Goal: Task Accomplishment & Management: Manage account settings

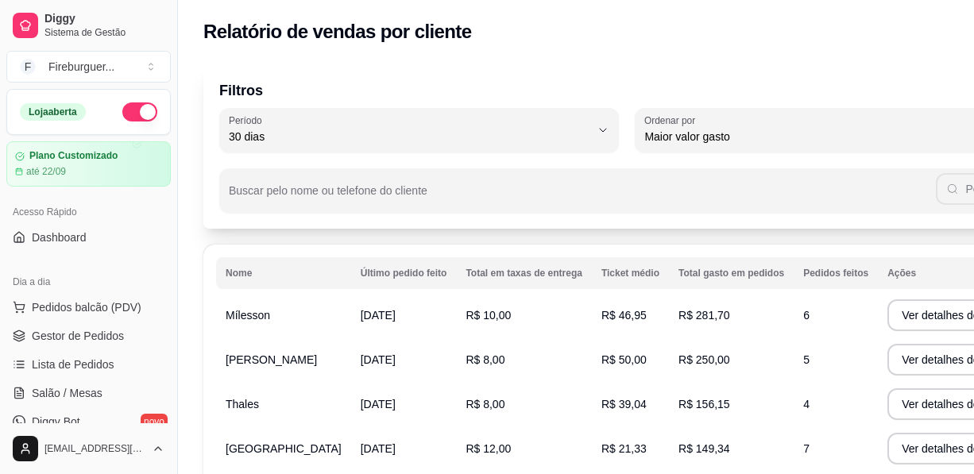
select select "30"
select select "HIGHEST_TOTAL_SPENT_WITH_ORDERS"
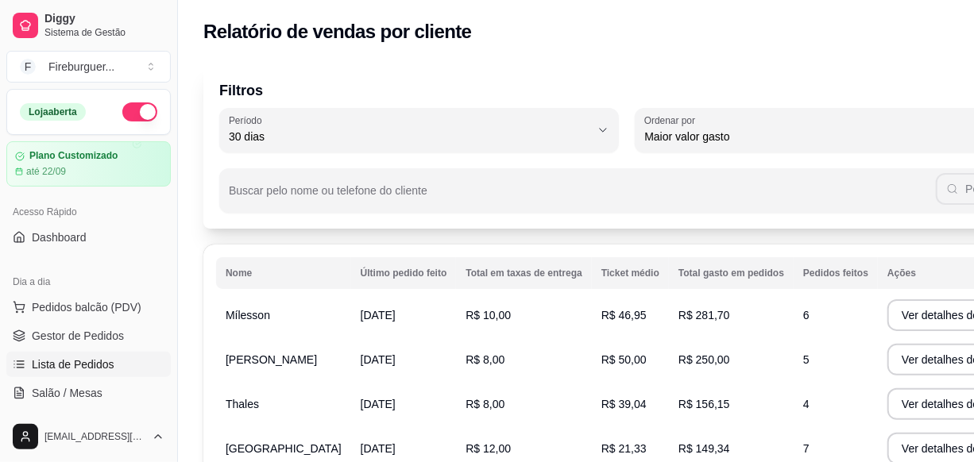
click at [94, 357] on span "Lista de Pedidos" at bounding box center [73, 365] width 83 height 16
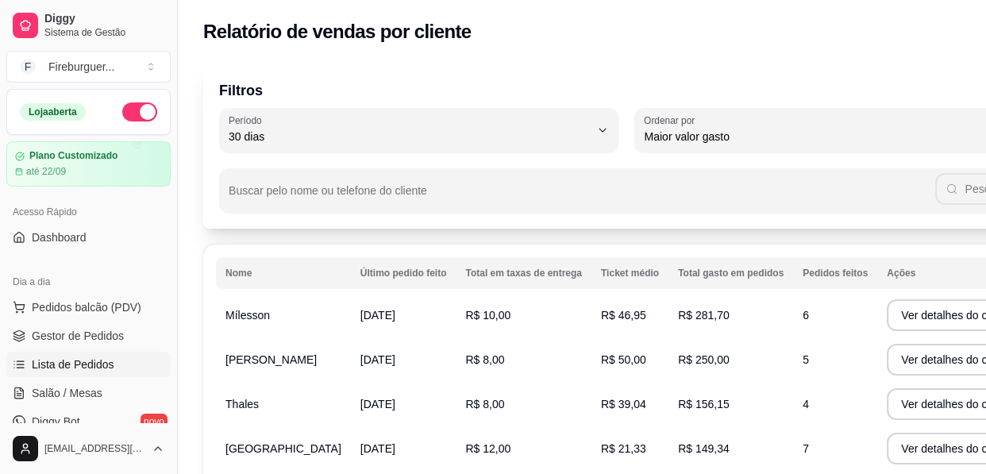
click at [95, 357] on span "Lista de Pedidos" at bounding box center [73, 365] width 83 height 16
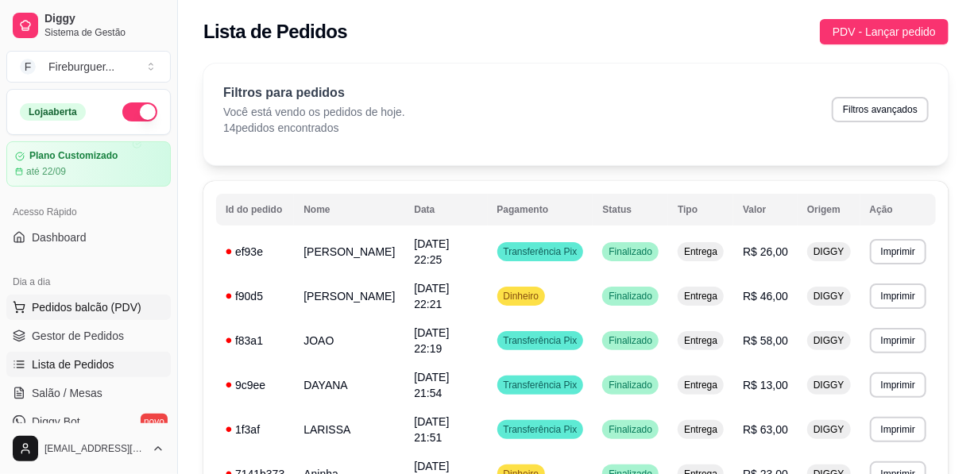
click at [107, 303] on span "Pedidos balcão (PDV)" at bounding box center [87, 307] width 110 height 16
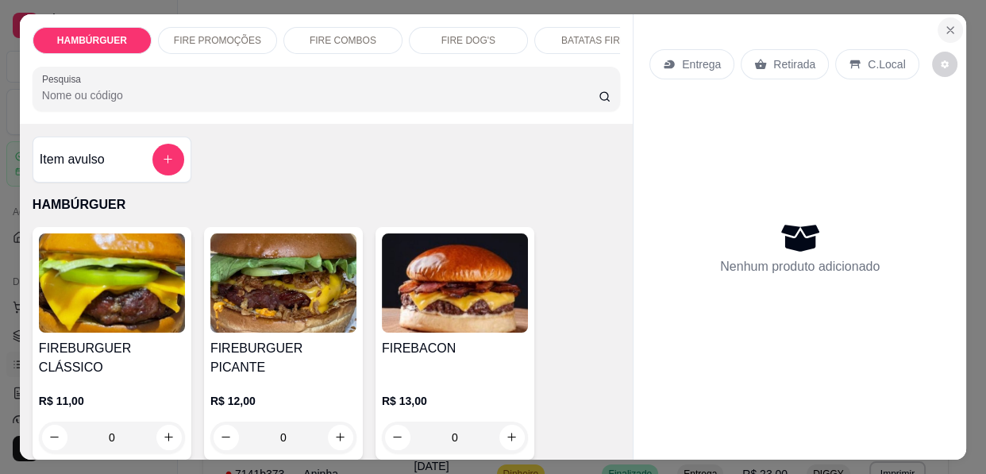
click at [944, 24] on icon "Close" at bounding box center [950, 30] width 13 height 13
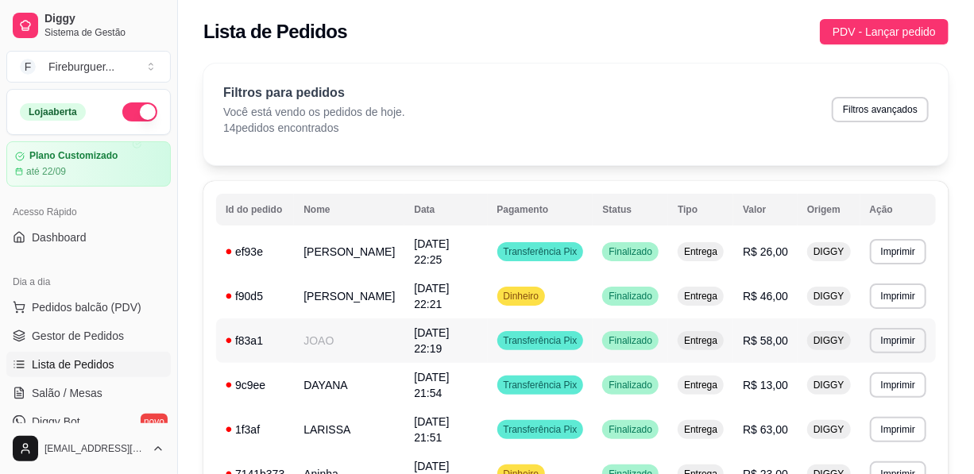
click at [321, 325] on td "JOAO" at bounding box center [349, 340] width 110 height 44
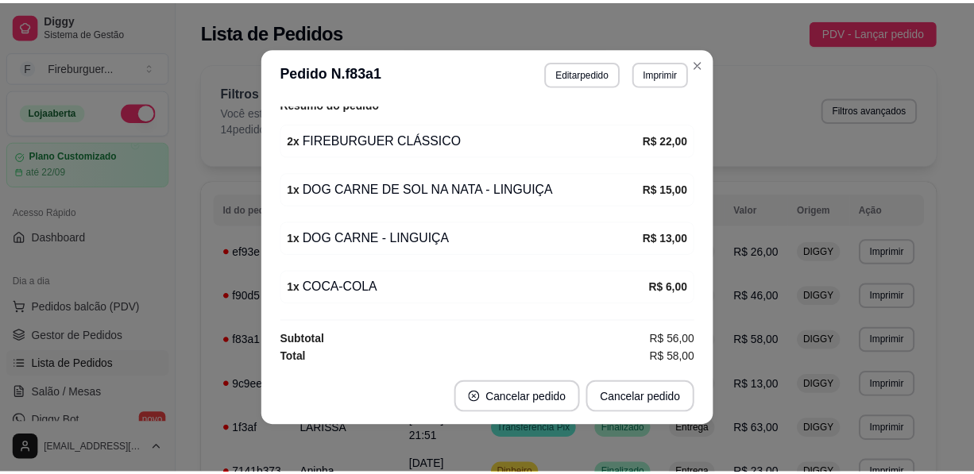
scroll to position [389, 0]
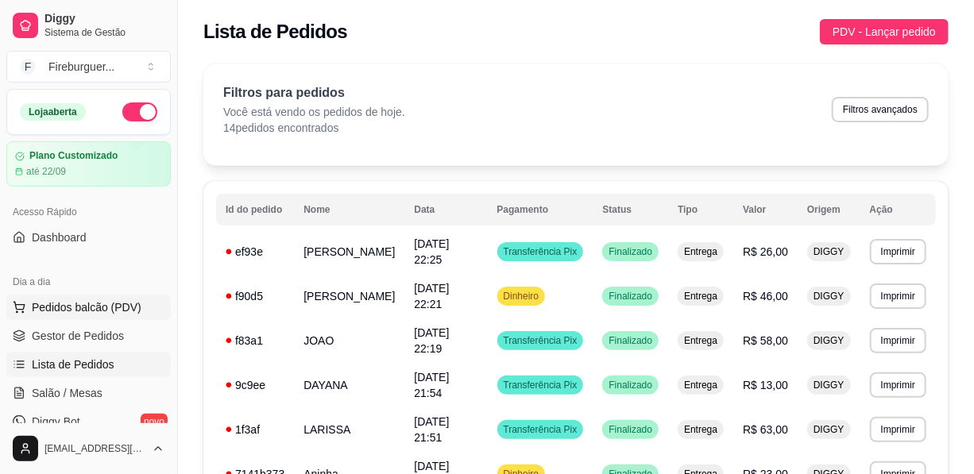
click at [49, 307] on span "Pedidos balcão (PDV)" at bounding box center [87, 307] width 110 height 16
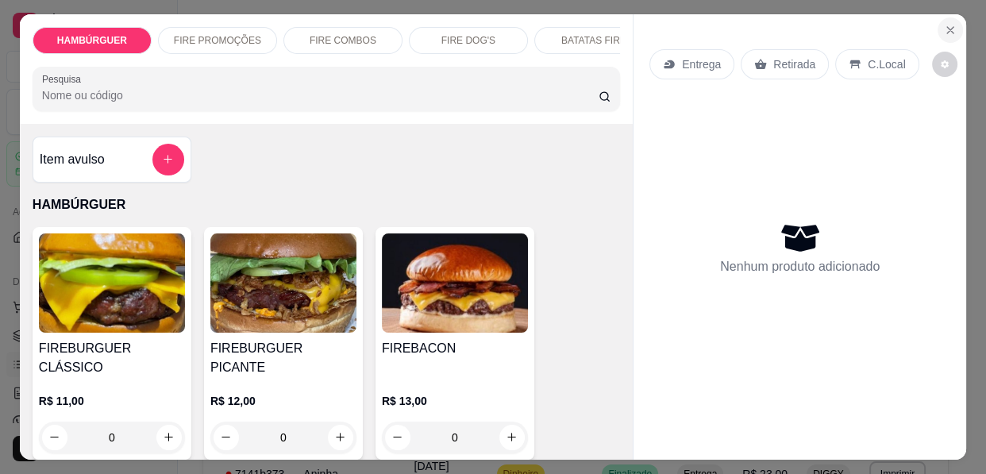
click at [944, 24] on icon "Close" at bounding box center [950, 30] width 13 height 13
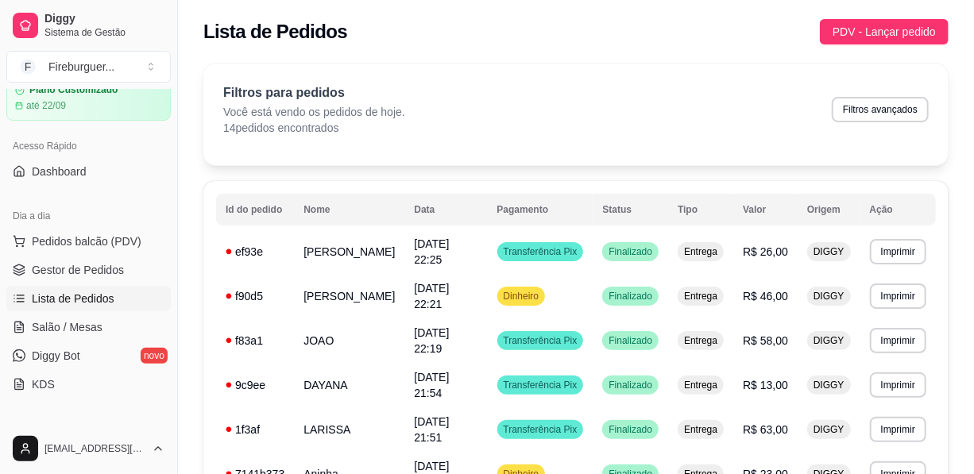
scroll to position [288, 0]
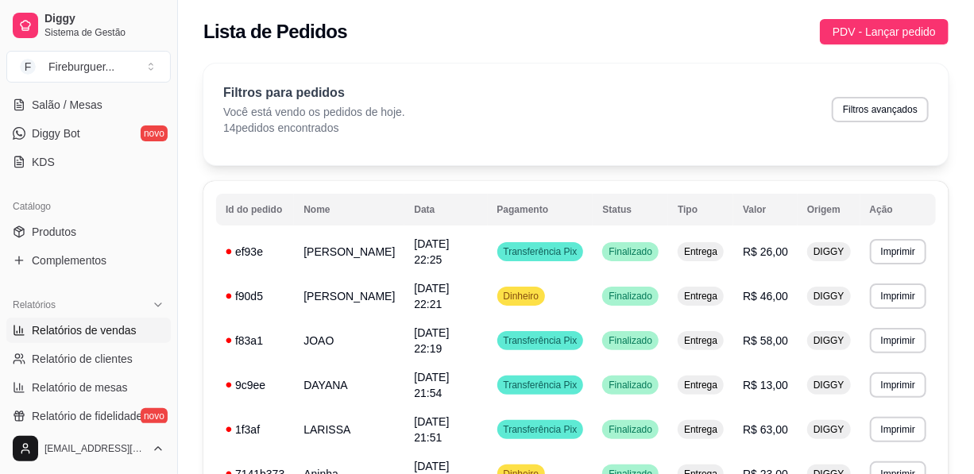
click at [91, 321] on link "Relatórios de vendas" at bounding box center [88, 330] width 164 height 25
select select "ALL"
select select "0"
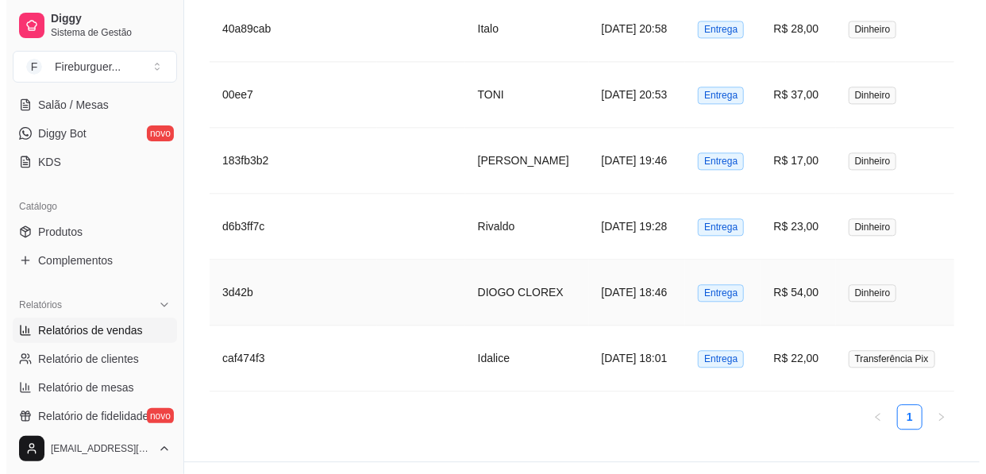
scroll to position [1622, 0]
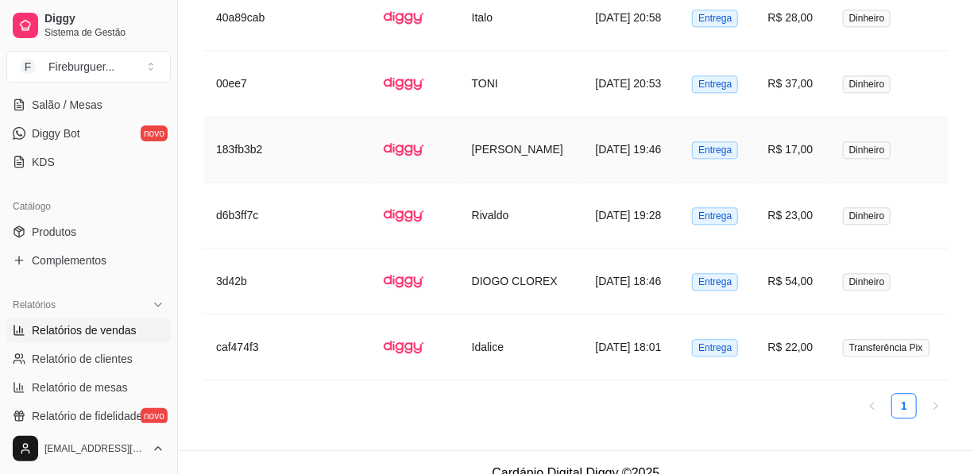
click at [692, 141] on span "Entrega" at bounding box center [715, 149] width 46 height 17
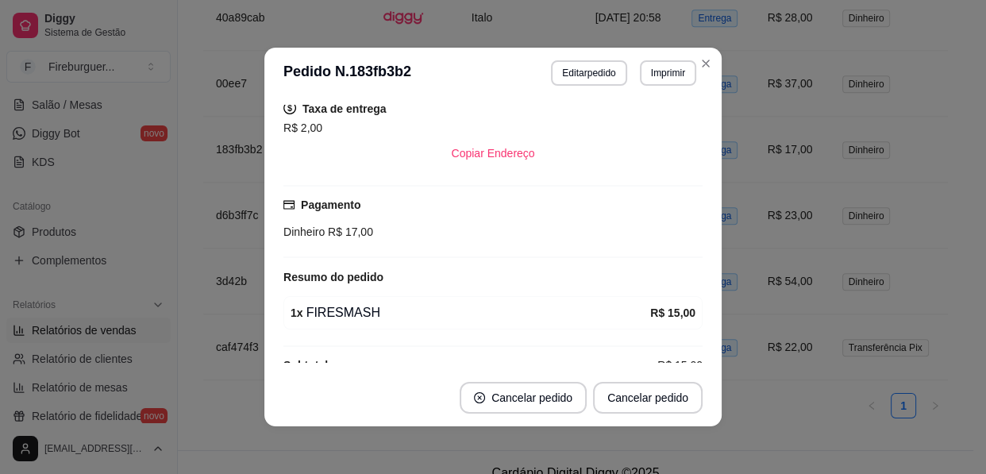
scroll to position [321, 0]
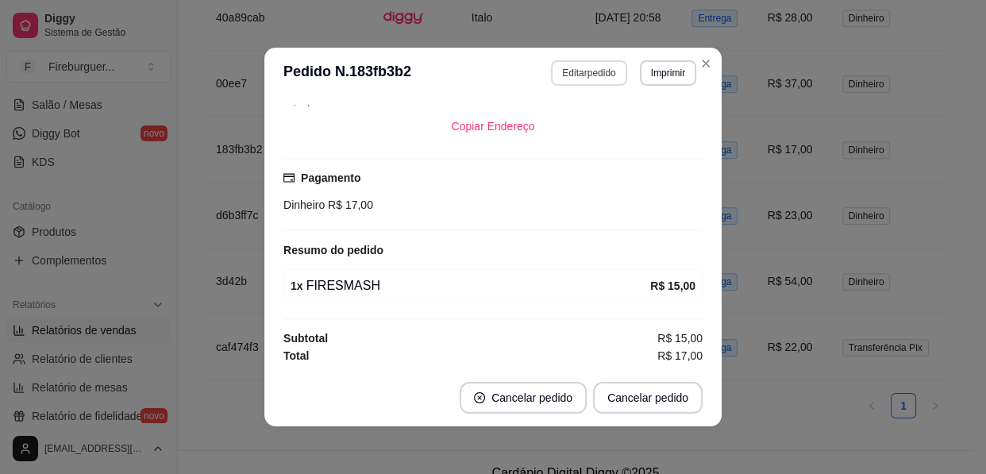
click at [574, 71] on button "Editar pedido" at bounding box center [588, 72] width 75 height 25
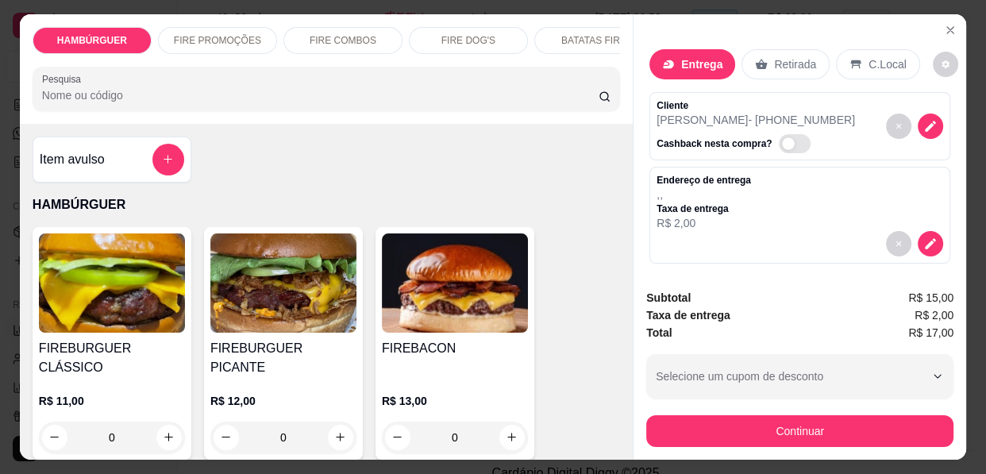
click at [778, 63] on p "Retirada" at bounding box center [795, 64] width 42 height 16
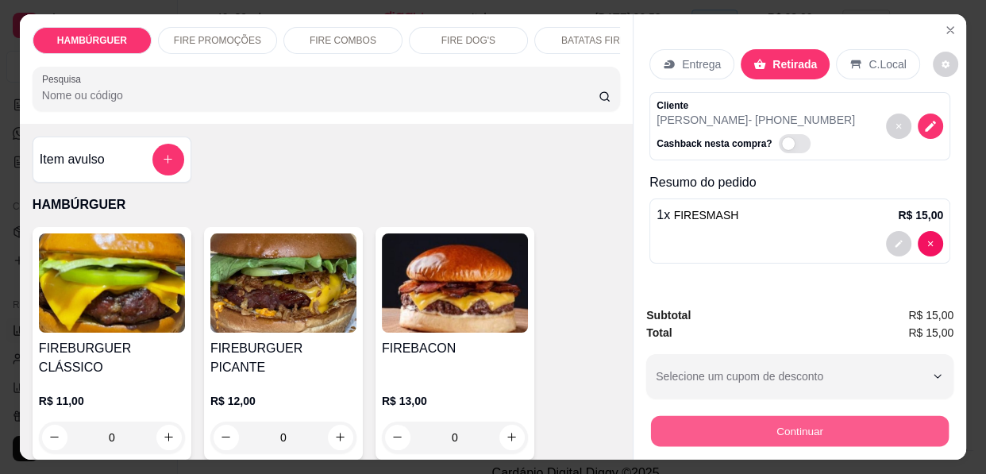
click at [805, 416] on button "Continuar" at bounding box center [800, 431] width 298 height 31
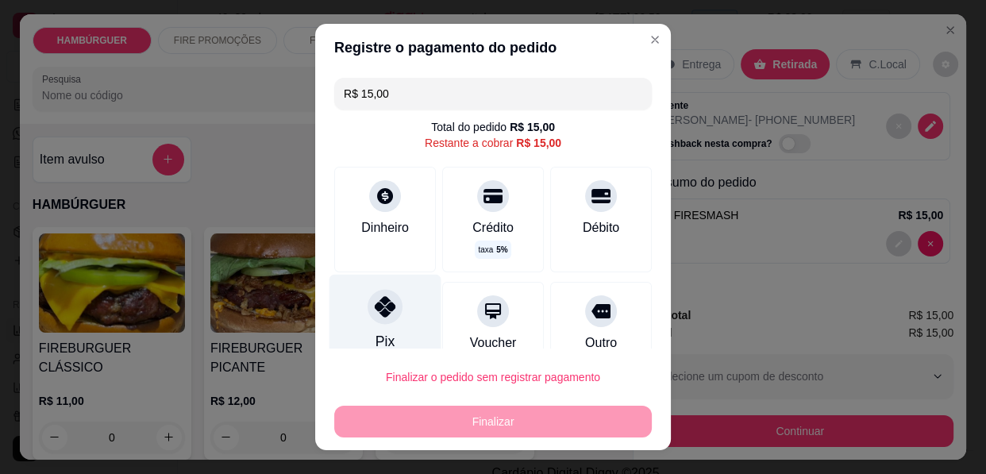
click at [364, 324] on div "Pix" at bounding box center [386, 321] width 112 height 93
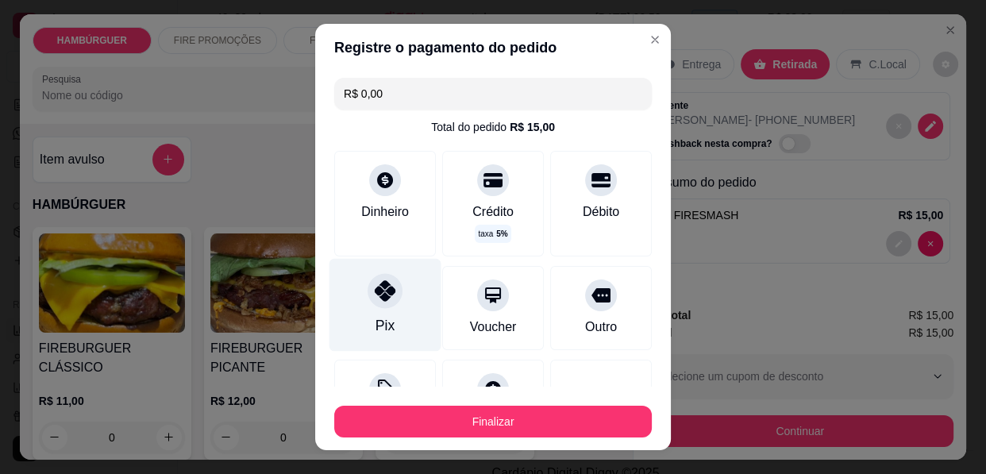
type input "R$ 0,00"
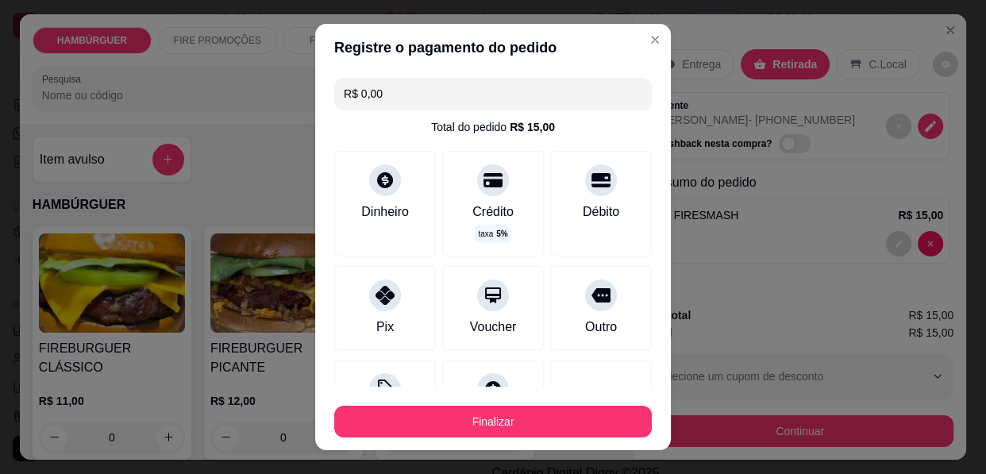
click at [528, 426] on button "Finalizar" at bounding box center [493, 422] width 318 height 32
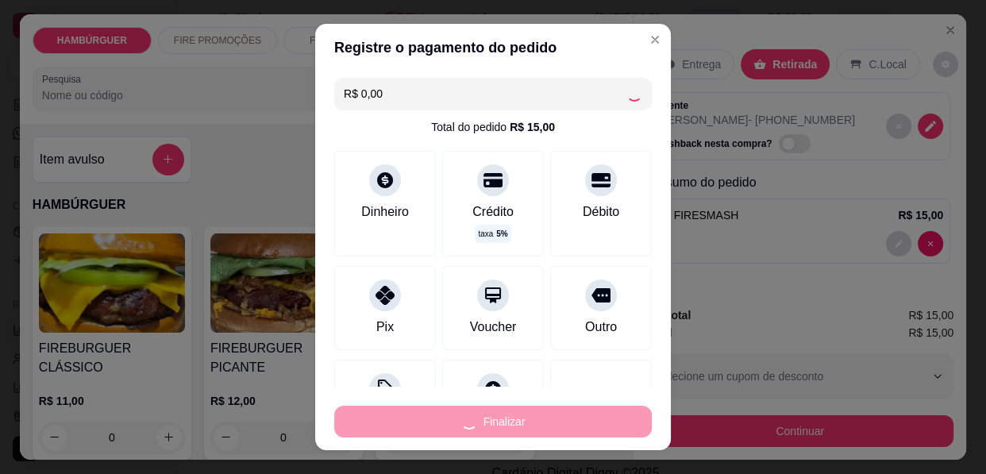
type input "0"
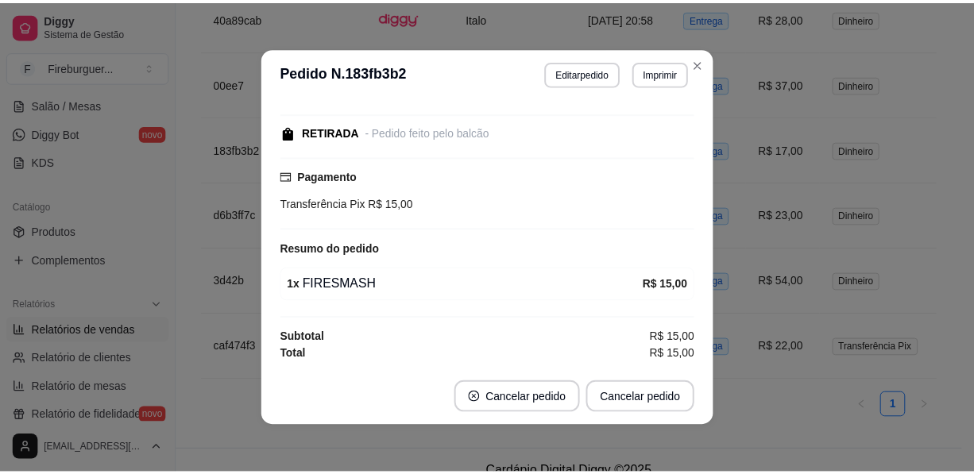
scroll to position [168, 0]
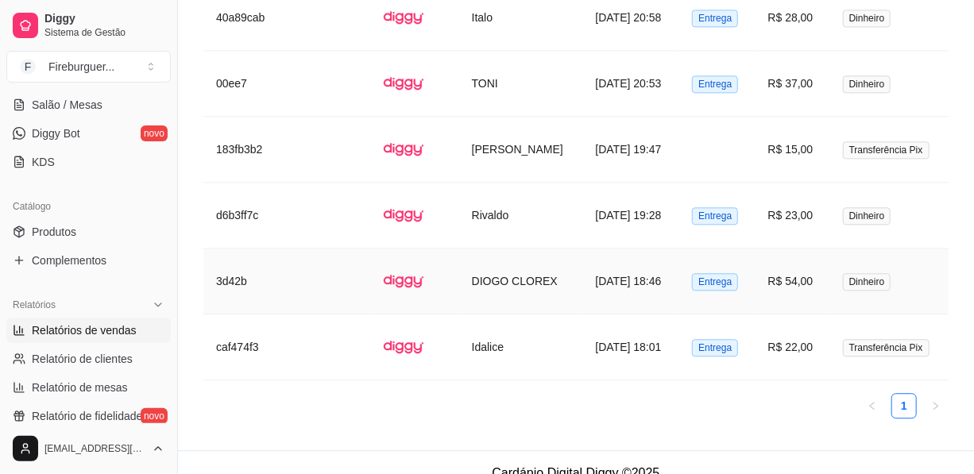
click at [692, 273] on span "Entrega" at bounding box center [715, 281] width 46 height 17
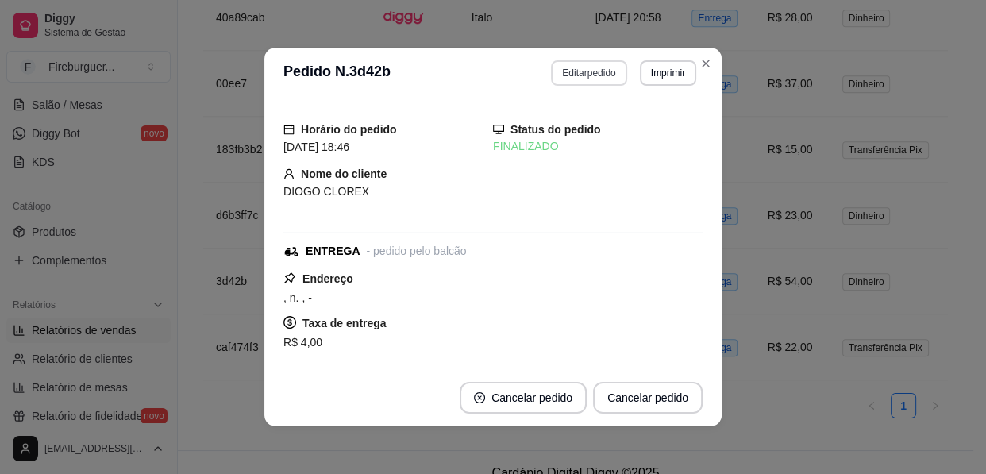
click at [566, 73] on button "Editar pedido" at bounding box center [588, 72] width 75 height 25
click at [739, 426] on button "Continuar" at bounding box center [799, 431] width 307 height 32
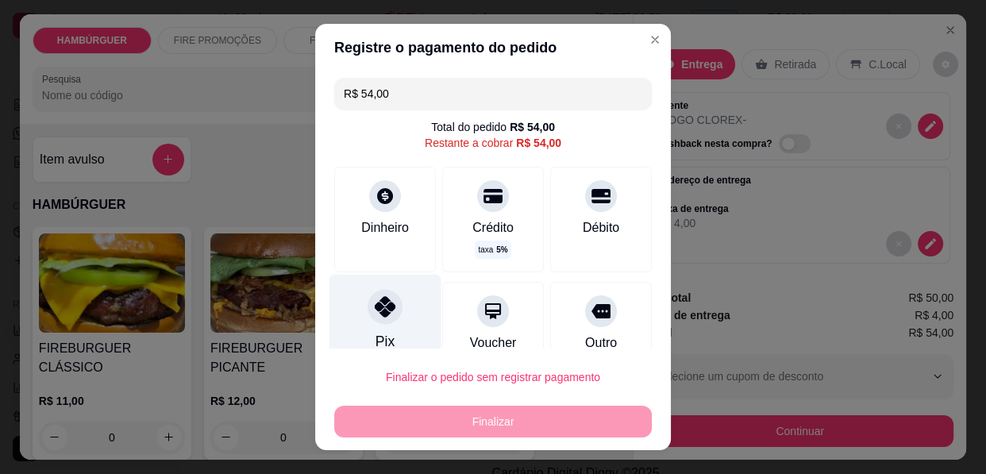
click at [361, 326] on div "Pix" at bounding box center [386, 321] width 112 height 93
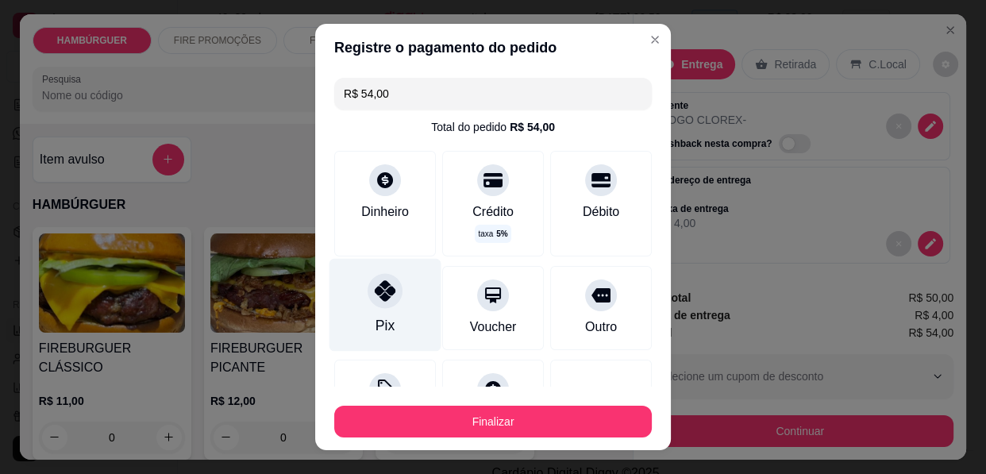
type input "R$ 0,00"
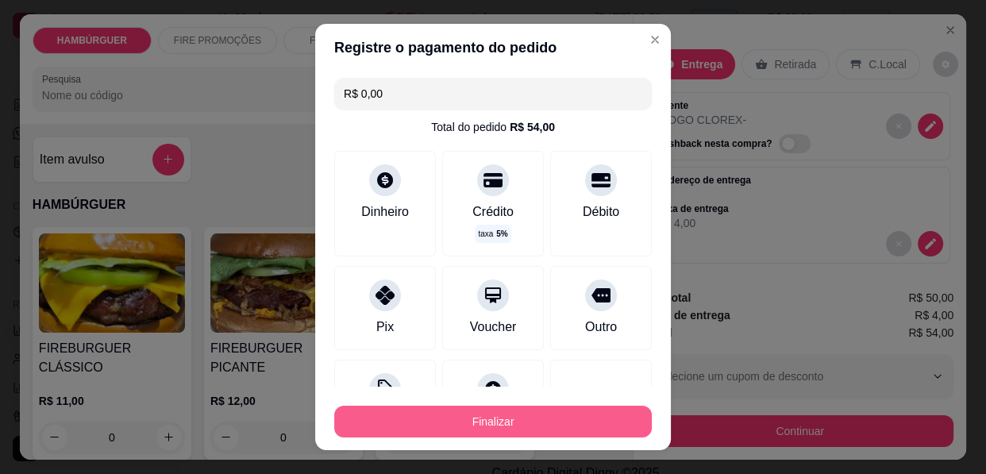
click at [485, 415] on button "Finalizar" at bounding box center [493, 422] width 318 height 32
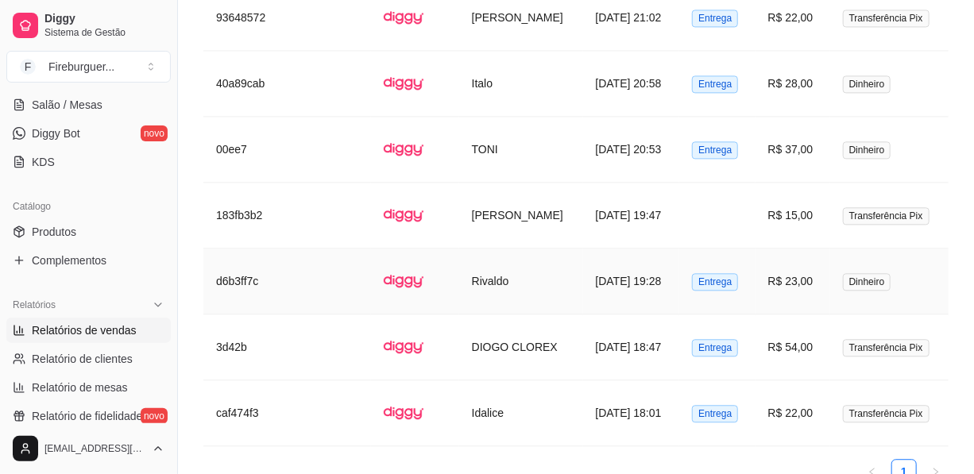
scroll to position [1549, 0]
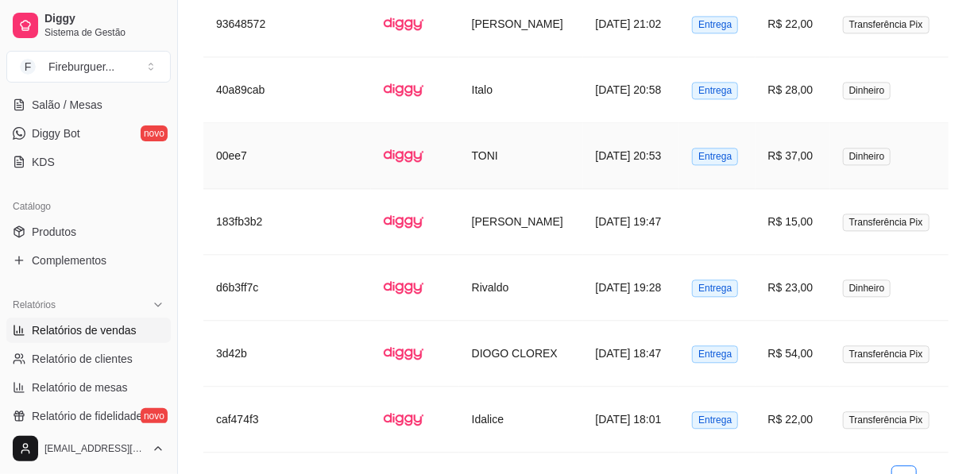
click at [692, 148] on span "Entrega" at bounding box center [715, 156] width 46 height 17
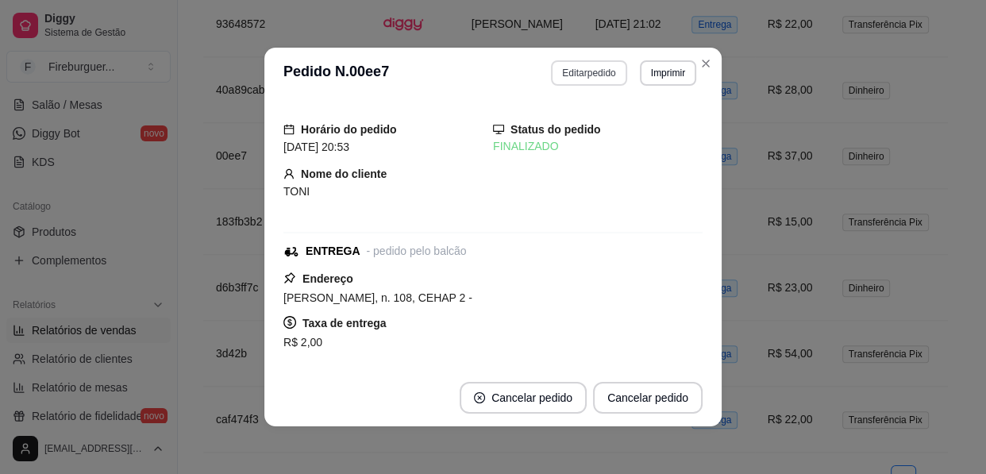
click at [583, 64] on button "Editar pedido" at bounding box center [588, 72] width 75 height 25
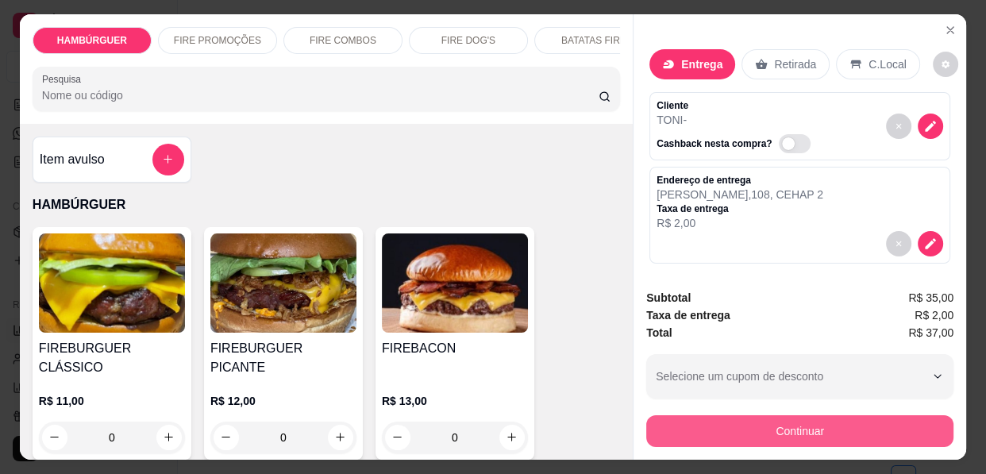
click at [714, 429] on button "Continuar" at bounding box center [799, 431] width 307 height 32
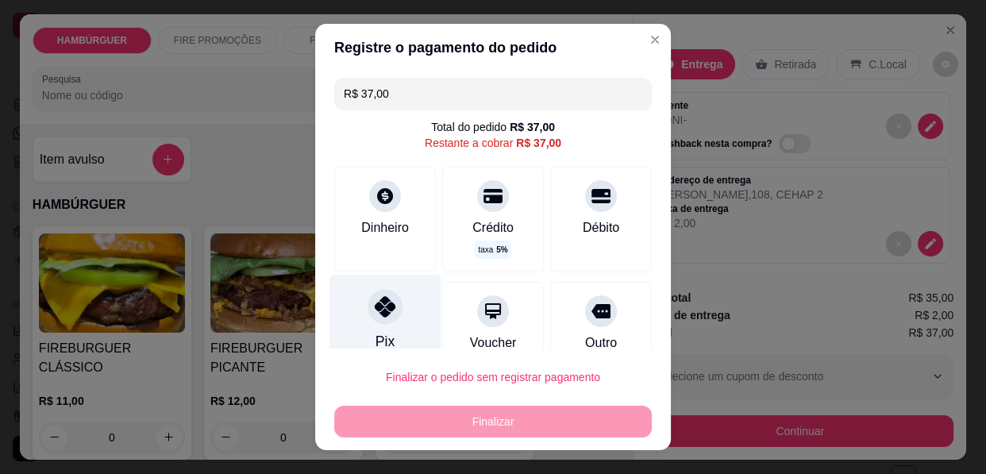
click at [370, 326] on div "Pix" at bounding box center [386, 321] width 112 height 93
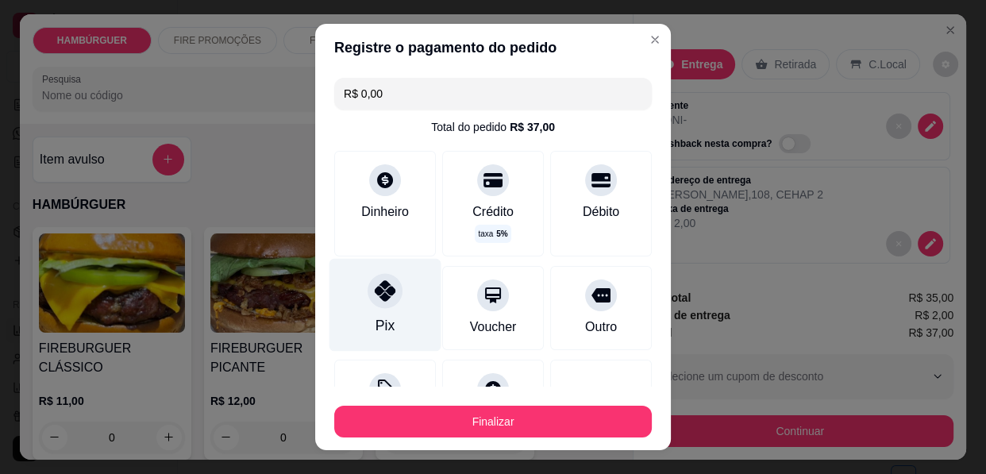
type input "R$ 0,00"
click at [375, 291] on icon at bounding box center [385, 290] width 21 height 21
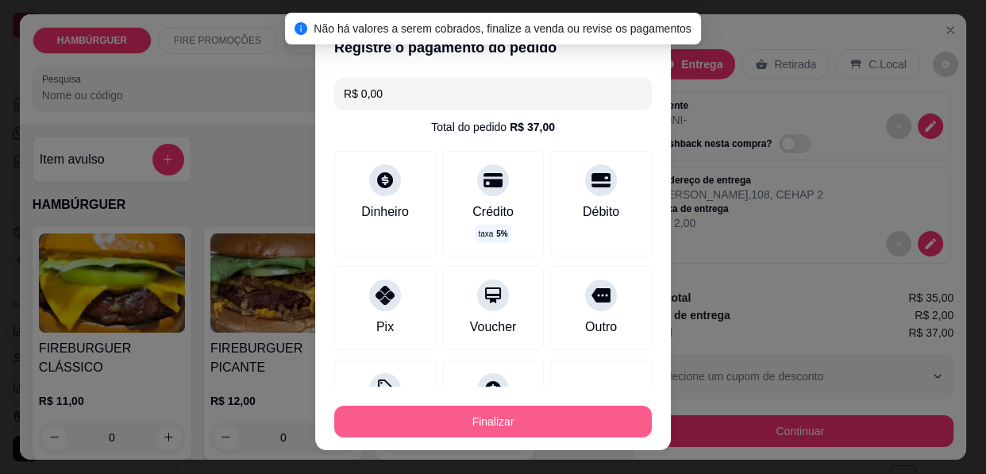
click at [461, 424] on button "Finalizar" at bounding box center [493, 422] width 318 height 32
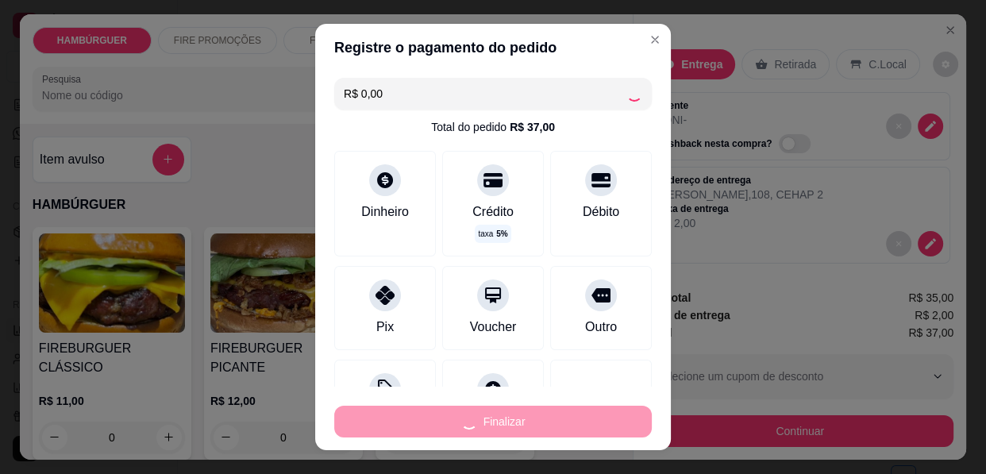
type input "0"
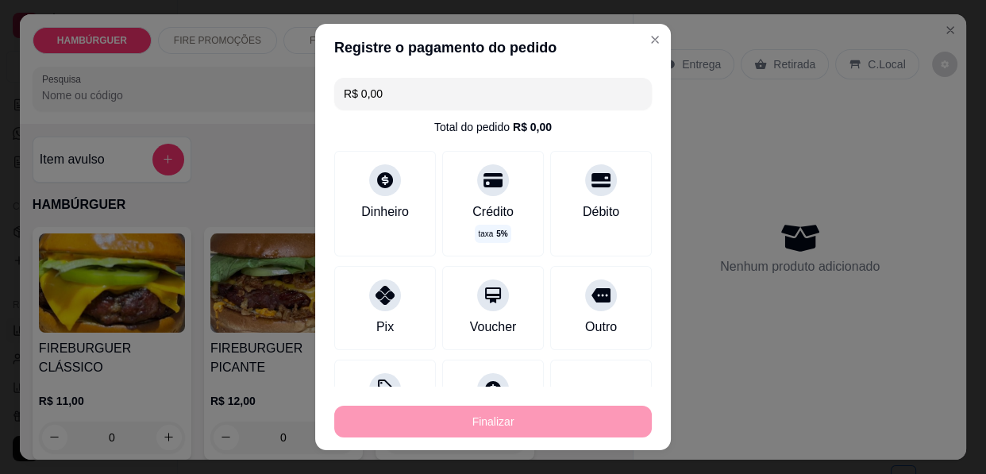
type input "-R$ 37,00"
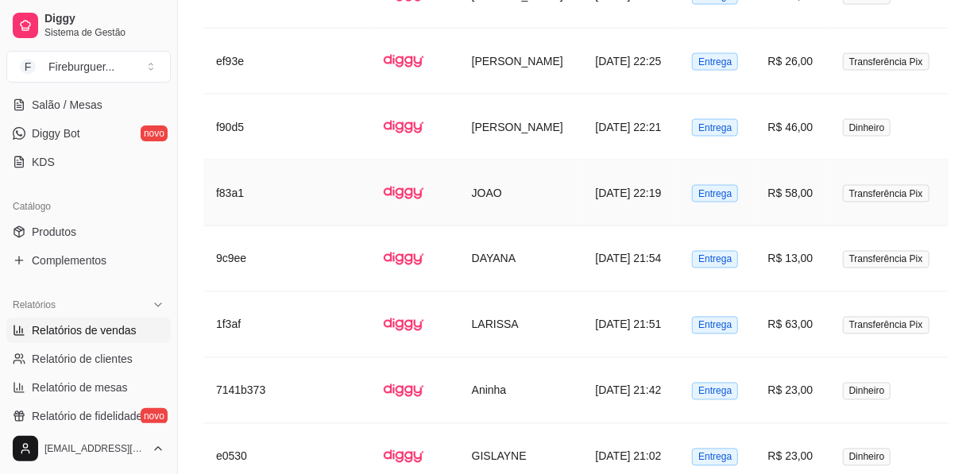
scroll to position [828, 0]
